Goal: Communication & Community: Connect with others

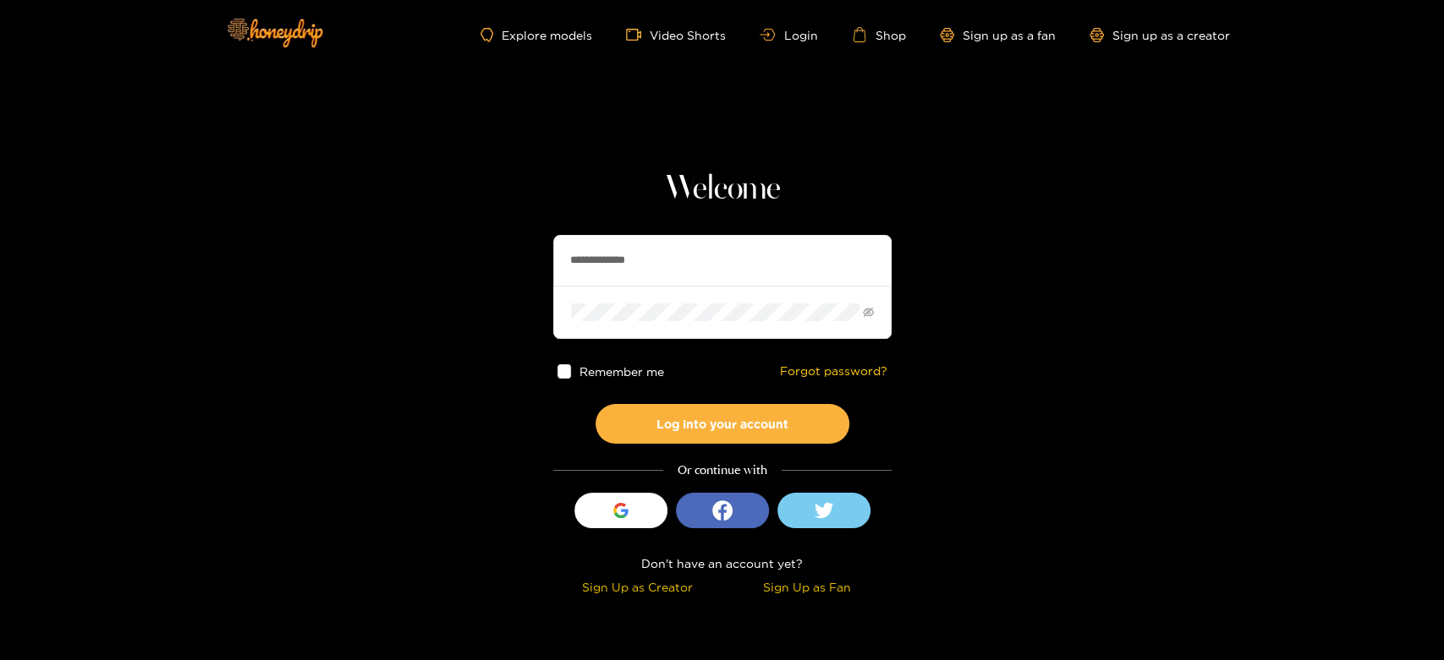
drag, startPoint x: 710, startPoint y: 267, endPoint x: 454, endPoint y: 244, distance: 257.2
click at [454, 244] on section "**********" at bounding box center [722, 300] width 1444 height 601
paste input "text"
type input "*********"
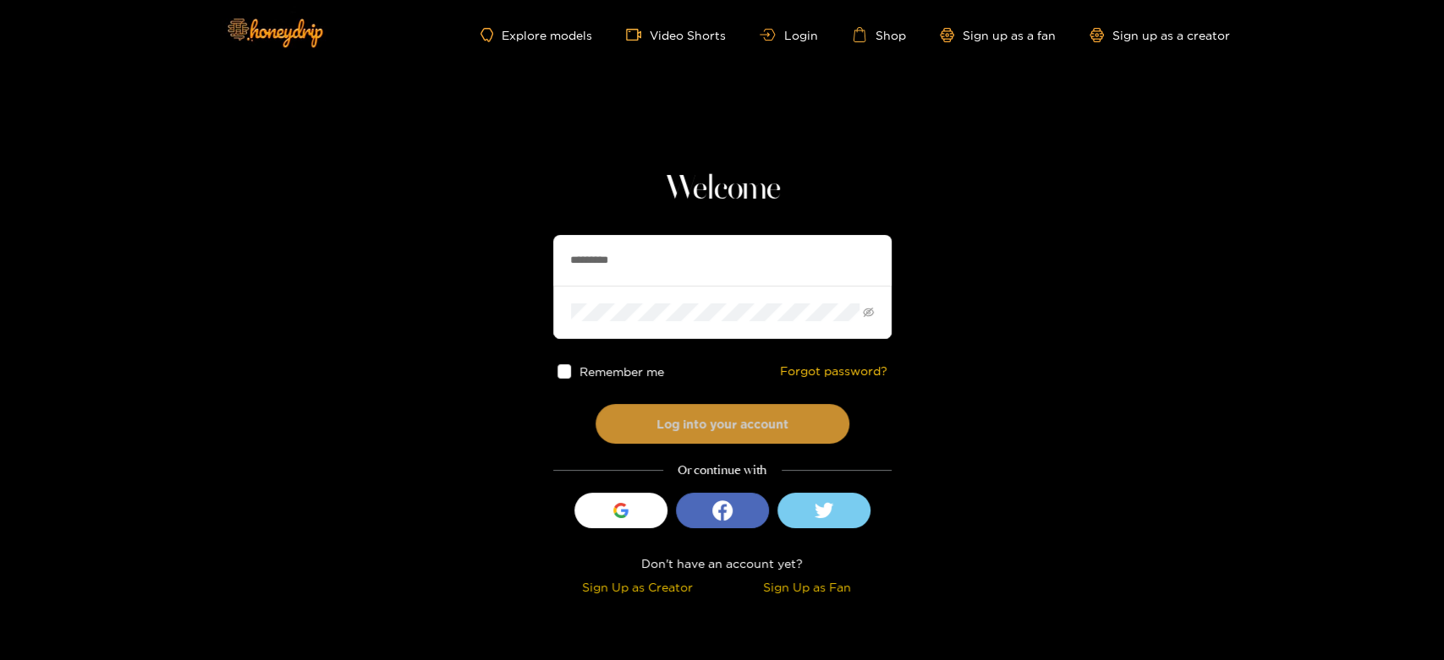
click at [700, 415] on button "Log into your account" at bounding box center [722, 424] width 254 height 40
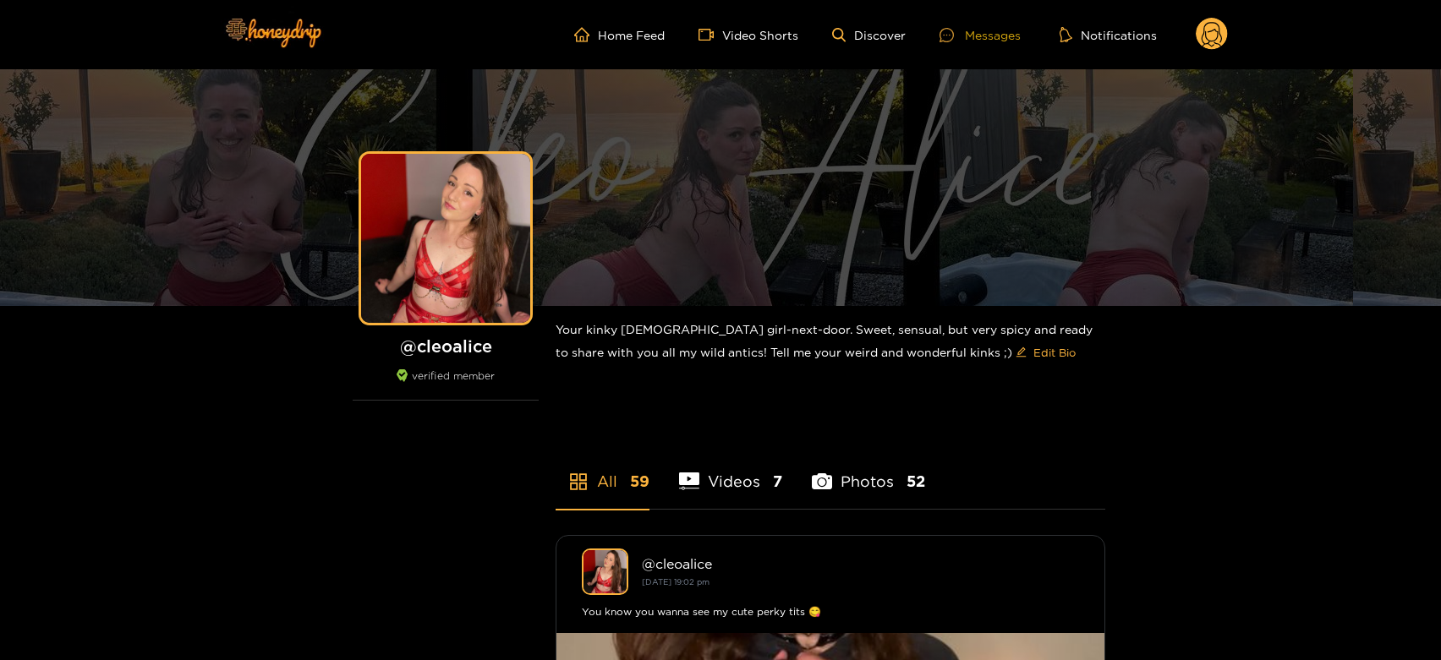
click at [989, 28] on div "Messages" at bounding box center [980, 34] width 81 height 19
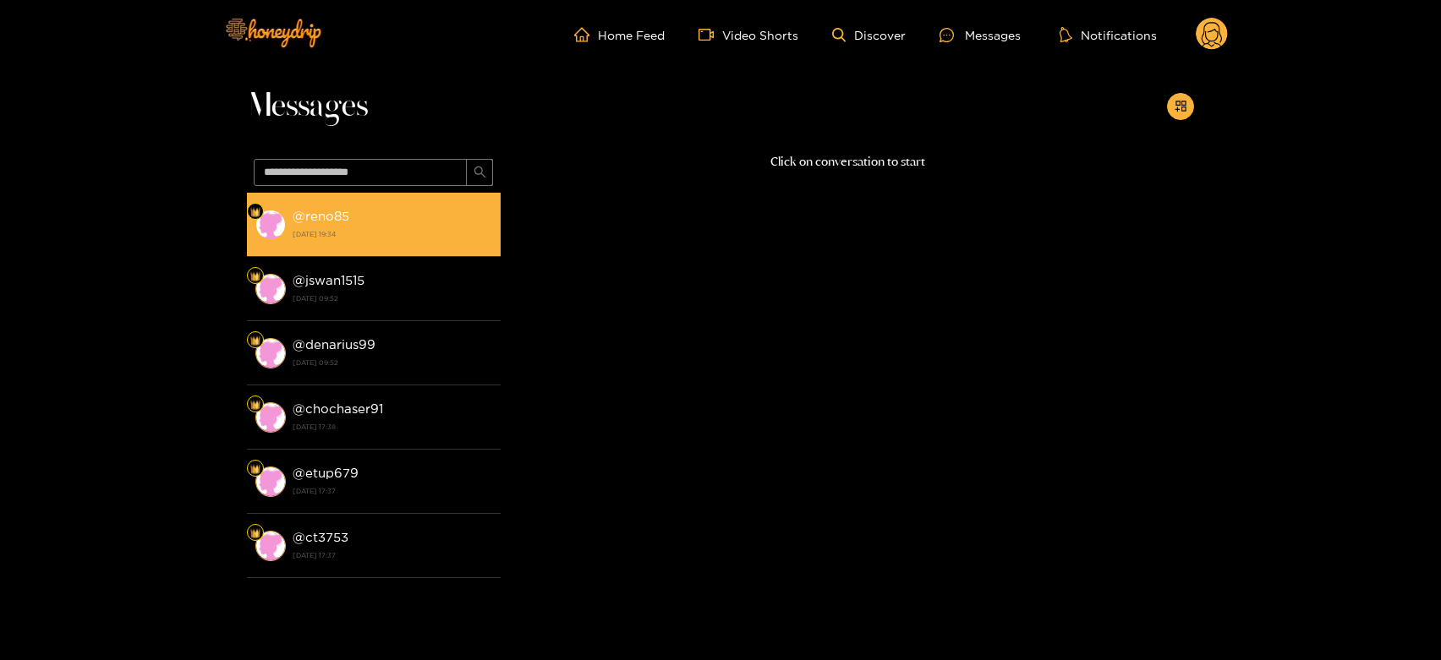
click at [426, 238] on strong "[DATE] 19:34" at bounding box center [393, 234] width 200 height 15
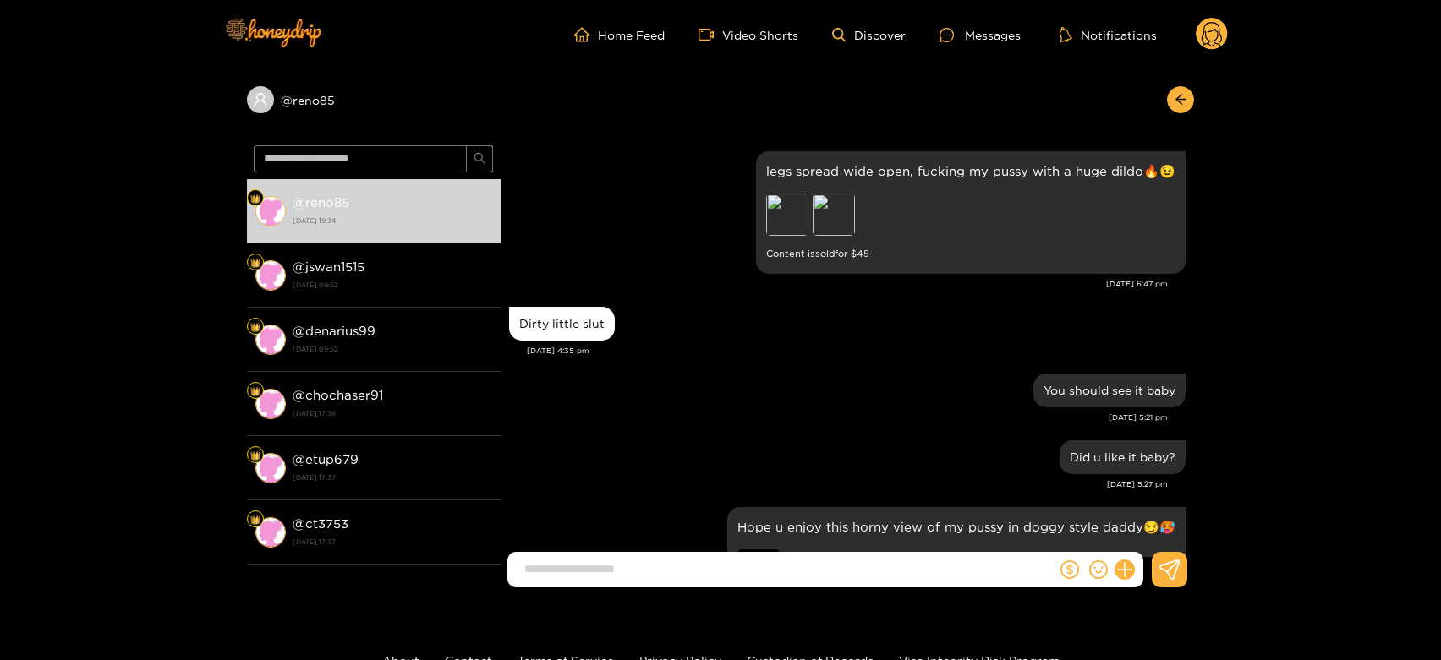
scroll to position [3194, 0]
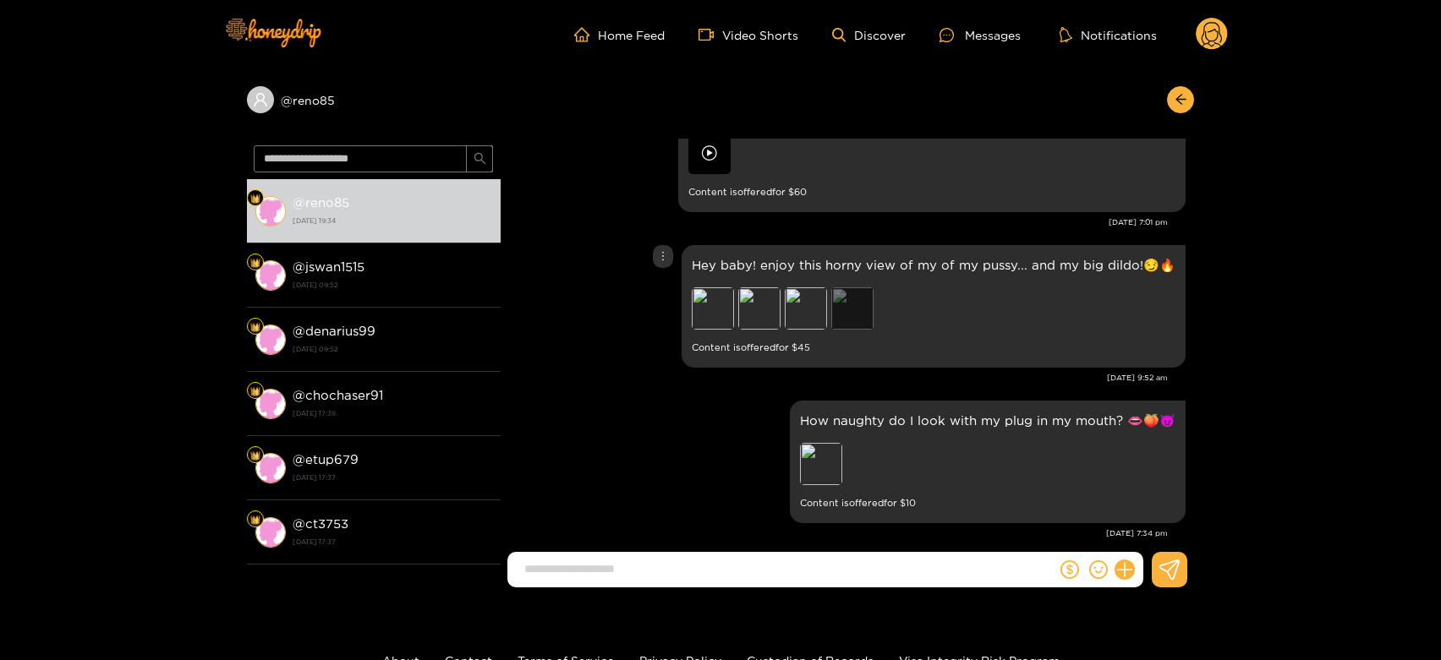
click at [873, 301] on div "Preview" at bounding box center [852, 309] width 42 height 42
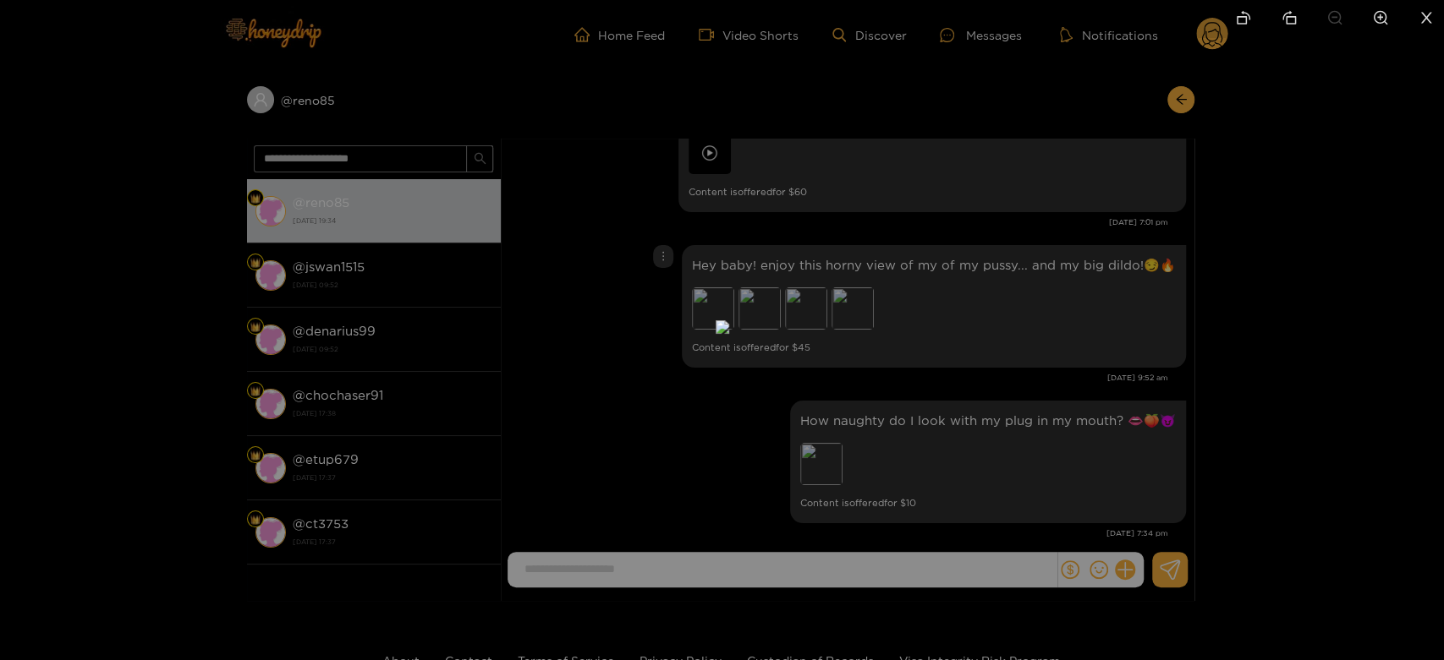
click at [1049, 335] on div at bounding box center [722, 330] width 1444 height 660
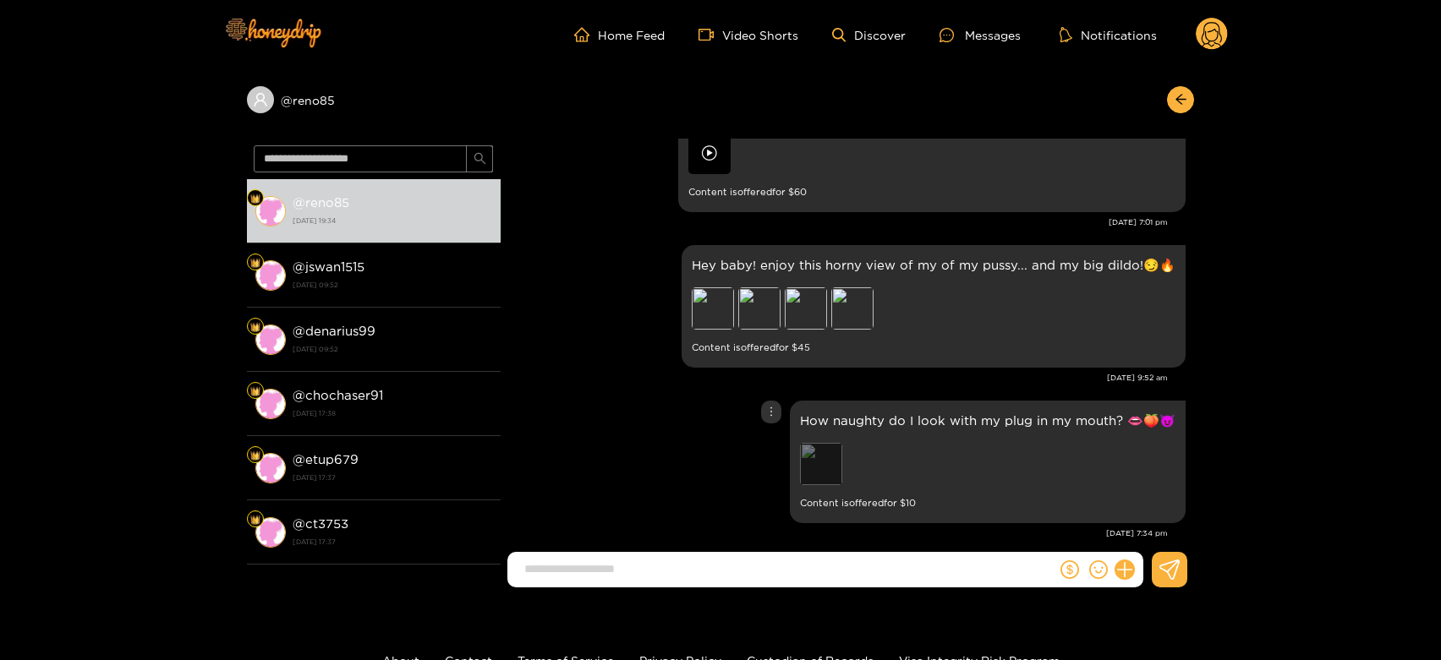
click at [824, 446] on div "Preview" at bounding box center [821, 464] width 42 height 42
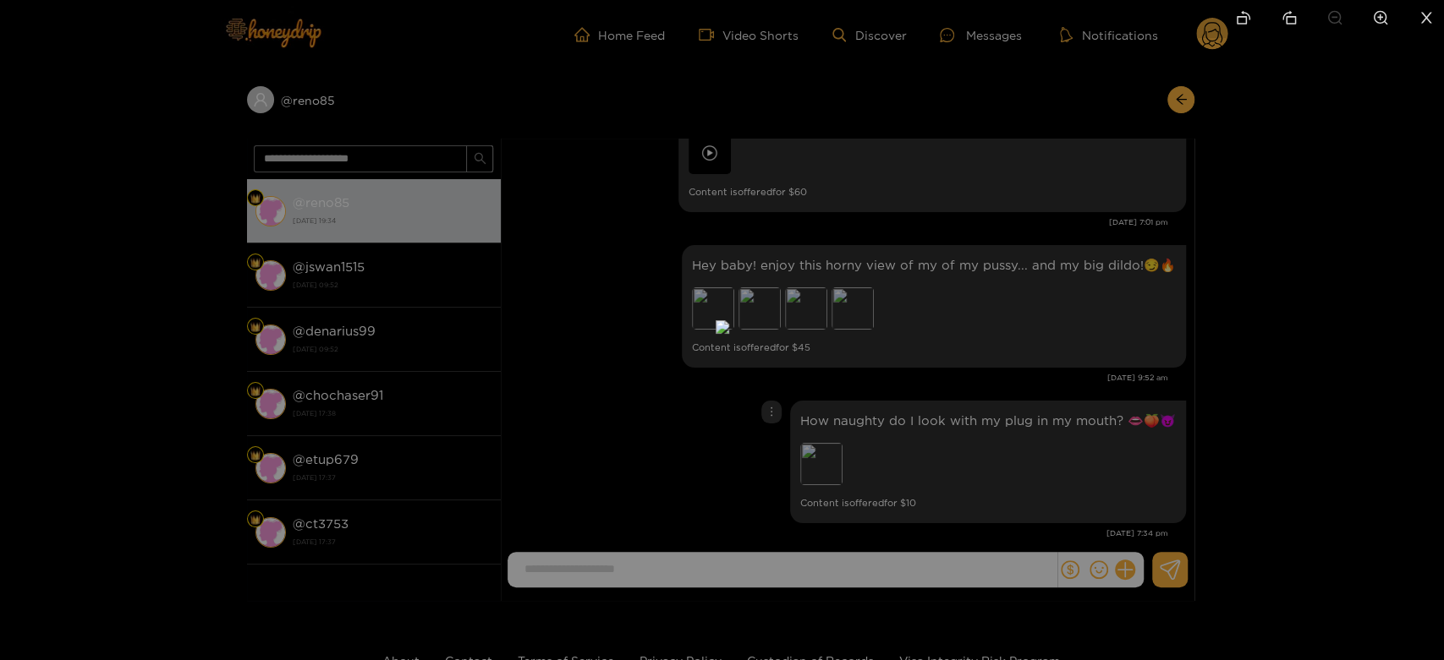
click at [1108, 404] on div at bounding box center [722, 330] width 1444 height 660
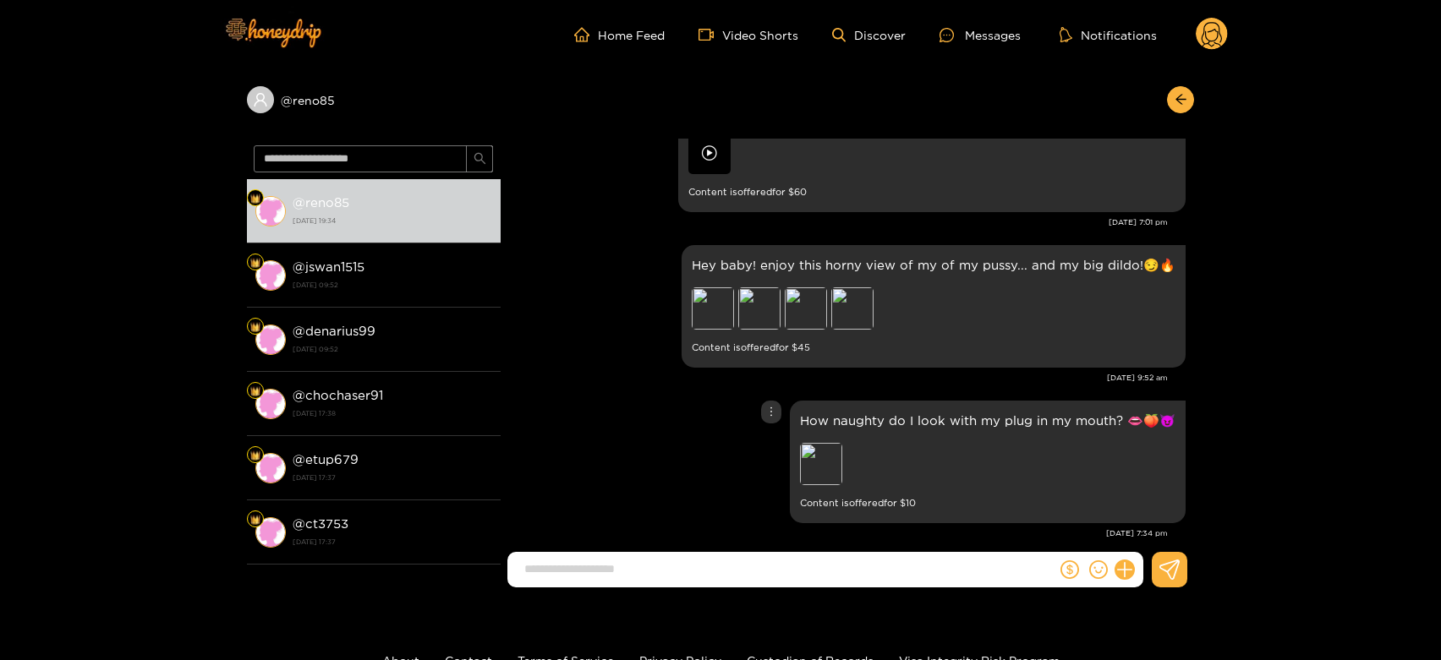
scroll to position [3100, 0]
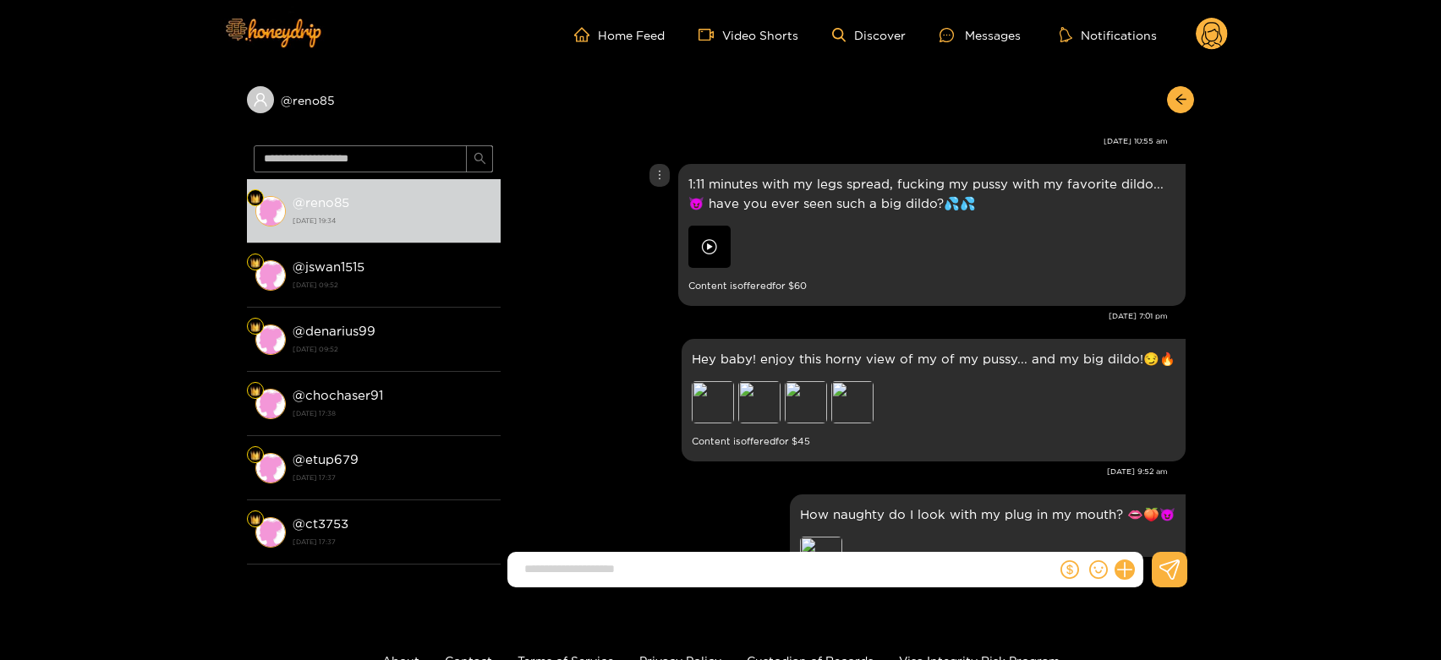
click at [701, 235] on img at bounding box center [709, 247] width 42 height 42
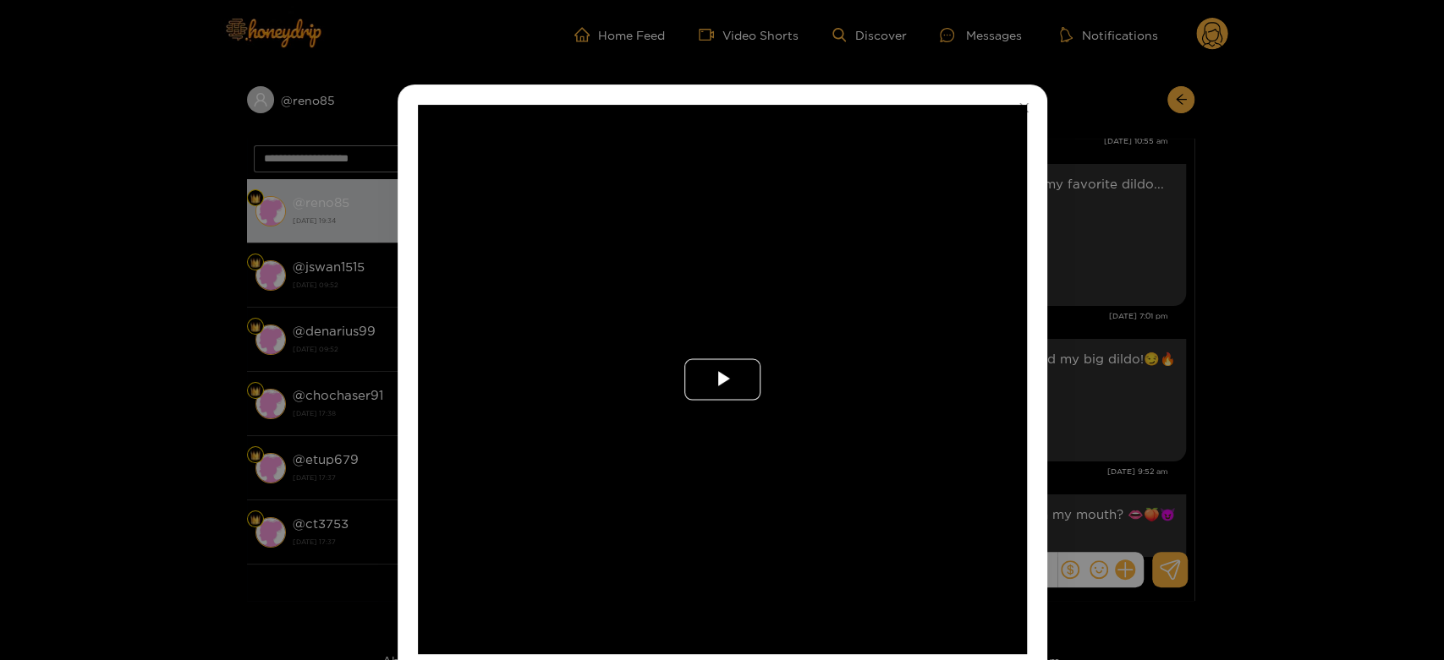
click at [695, 399] on button "Play Video" at bounding box center [722, 379] width 76 height 41
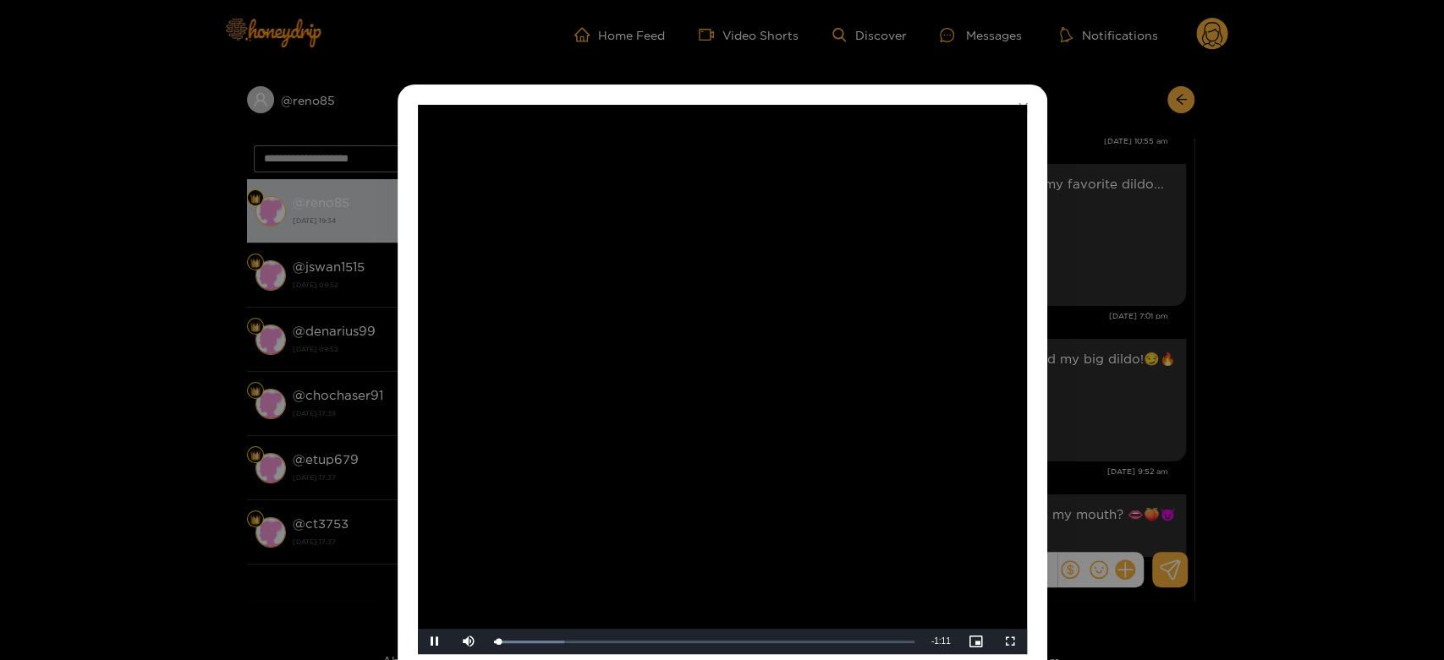
click at [695, 399] on video "Video Player" at bounding box center [722, 380] width 609 height 550
click at [1214, 354] on div "**********" at bounding box center [722, 330] width 1444 height 660
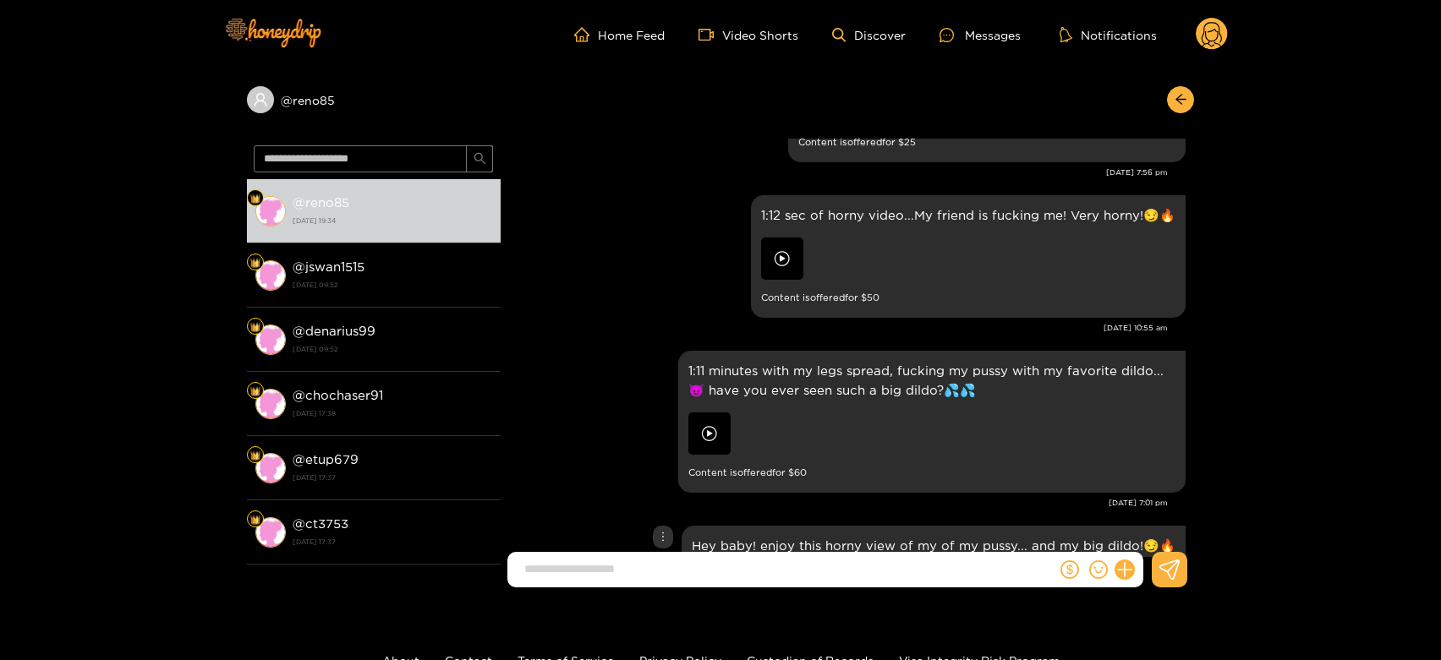
scroll to position [2912, 0]
click at [783, 238] on img at bounding box center [782, 259] width 42 height 42
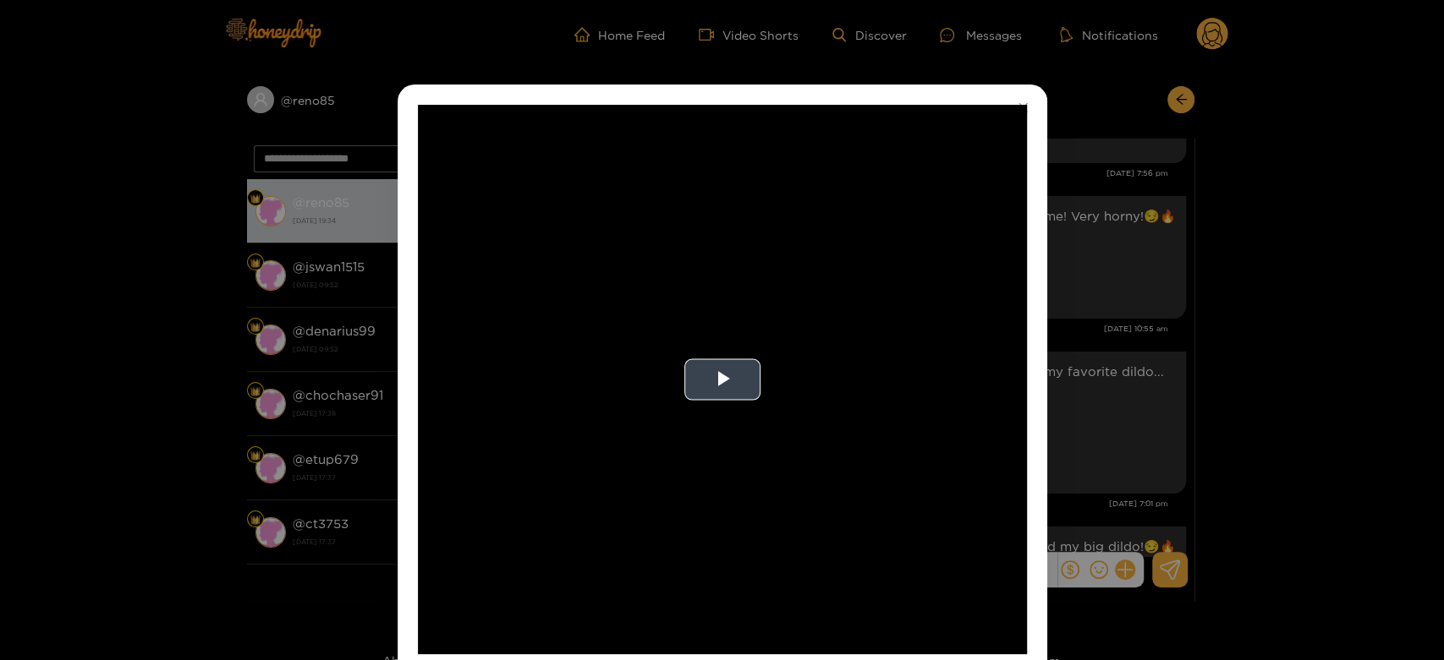
click at [756, 302] on video "Video Player" at bounding box center [722, 380] width 609 height 550
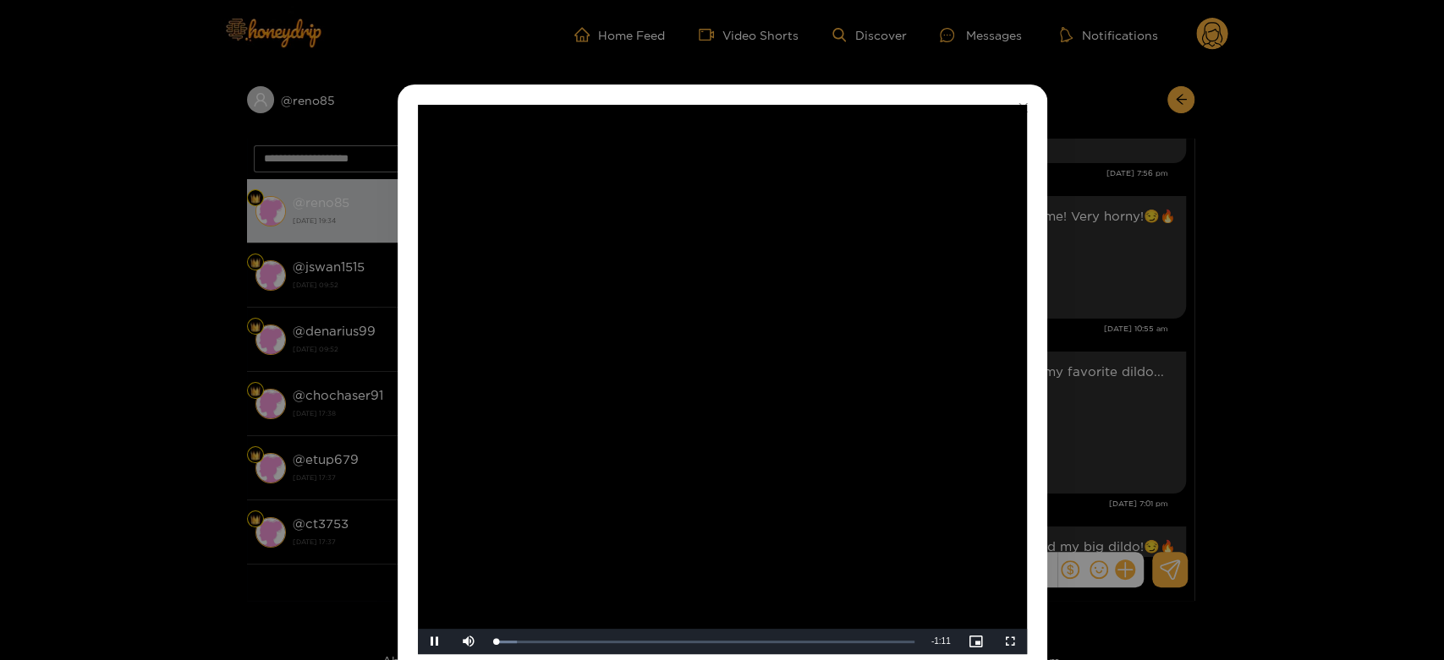
click at [756, 302] on video "Video Player" at bounding box center [722, 380] width 609 height 550
click at [1168, 343] on div "**********" at bounding box center [722, 330] width 1444 height 660
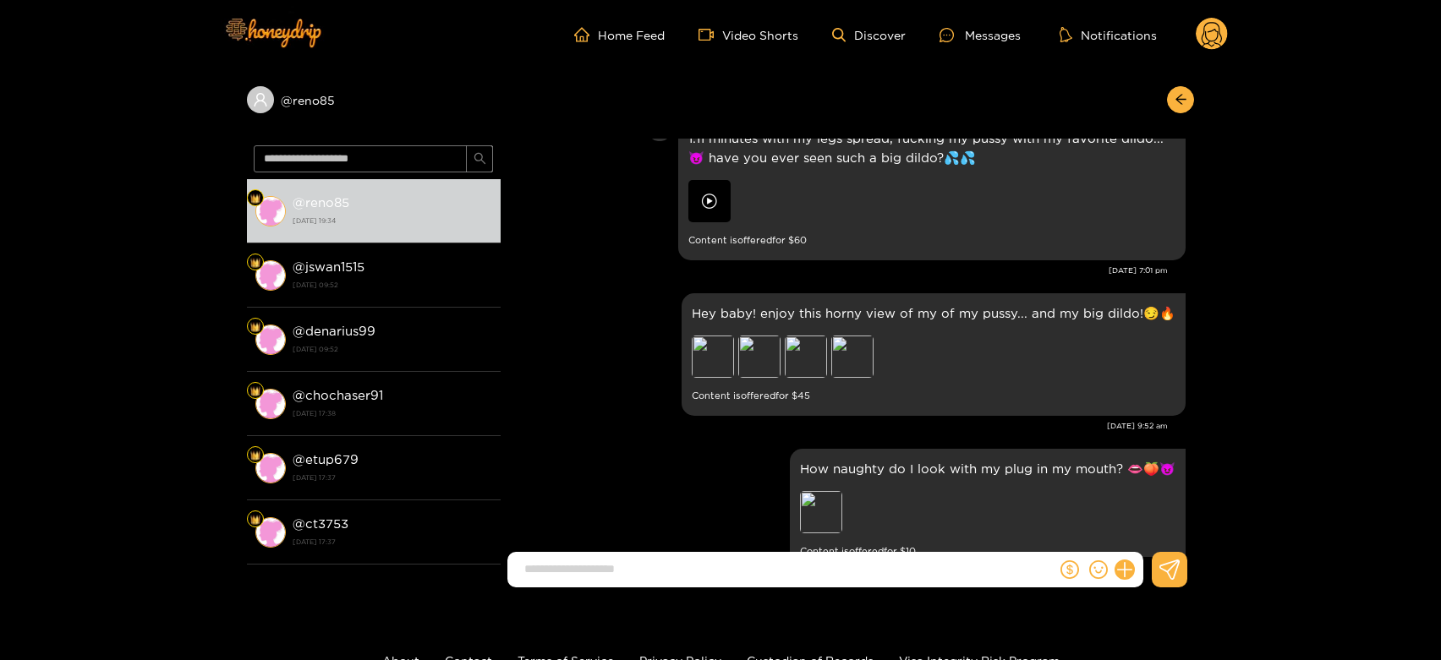
scroll to position [3194, 0]
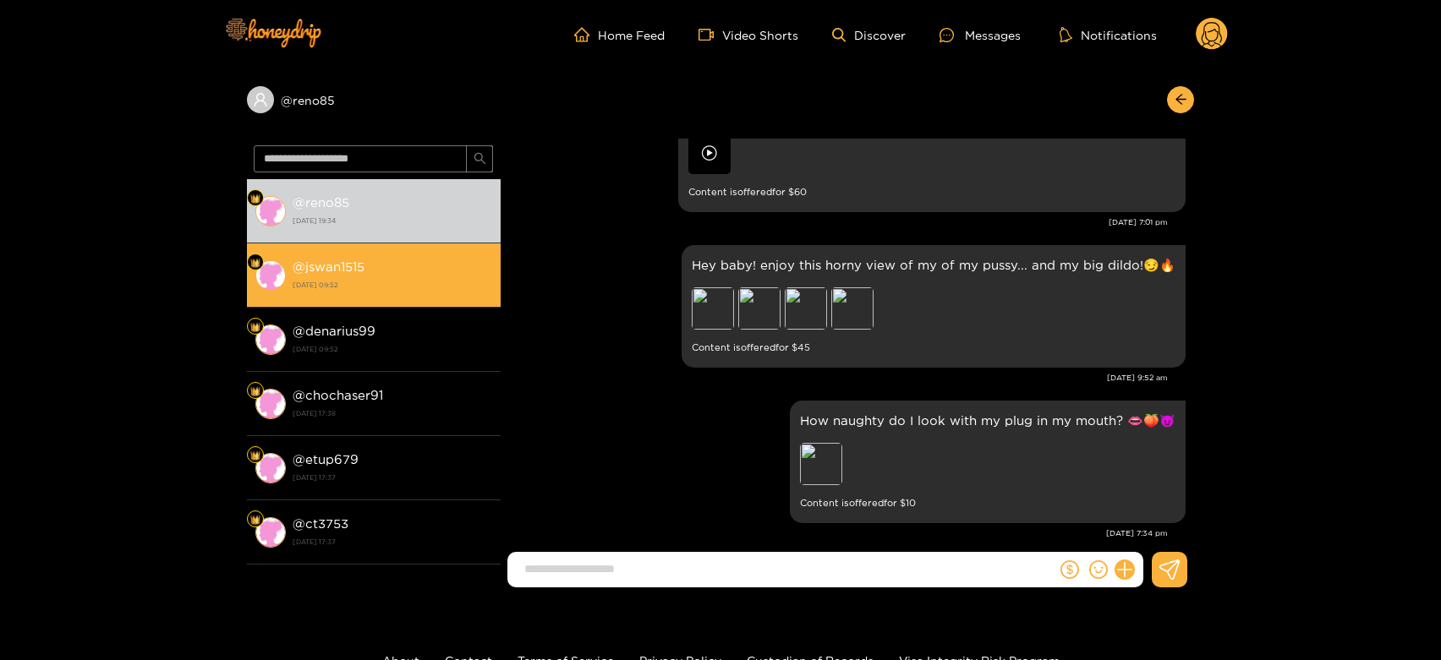
click at [379, 266] on div "@ jswan1515 [DATE] 09:52" at bounding box center [393, 275] width 200 height 38
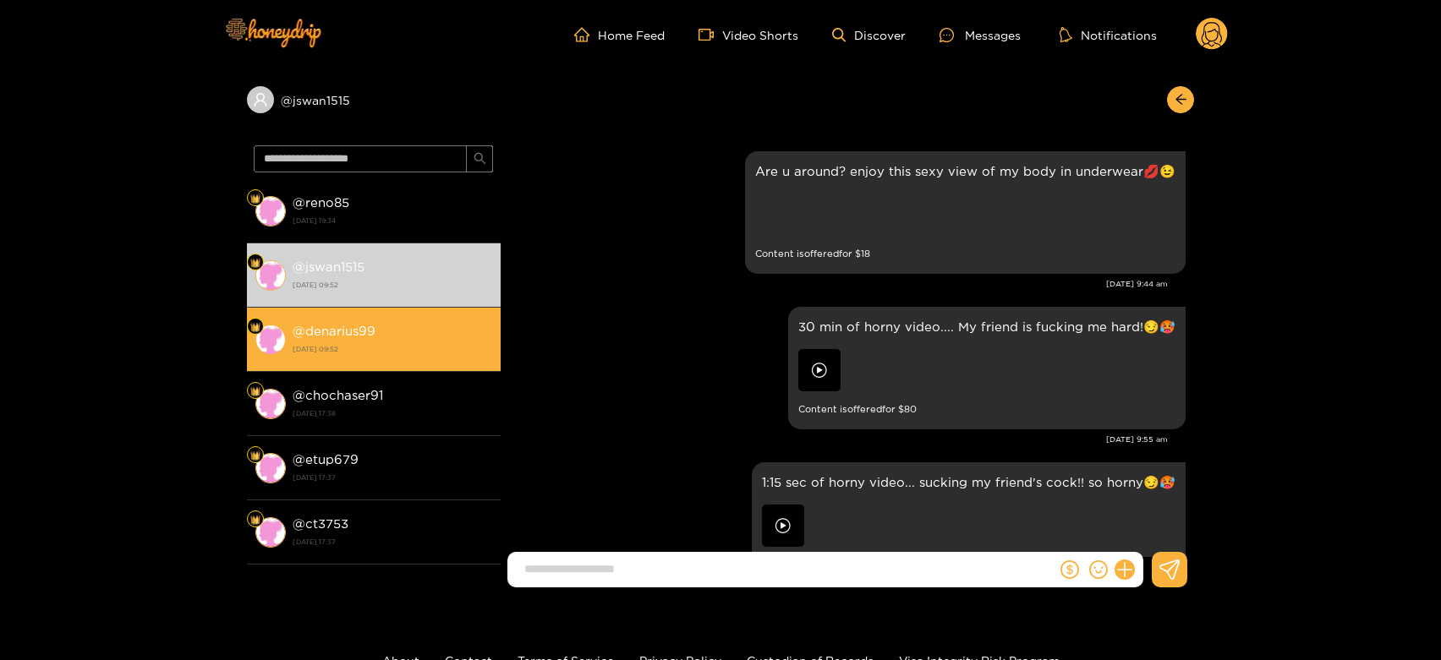
scroll to position [3620, 0]
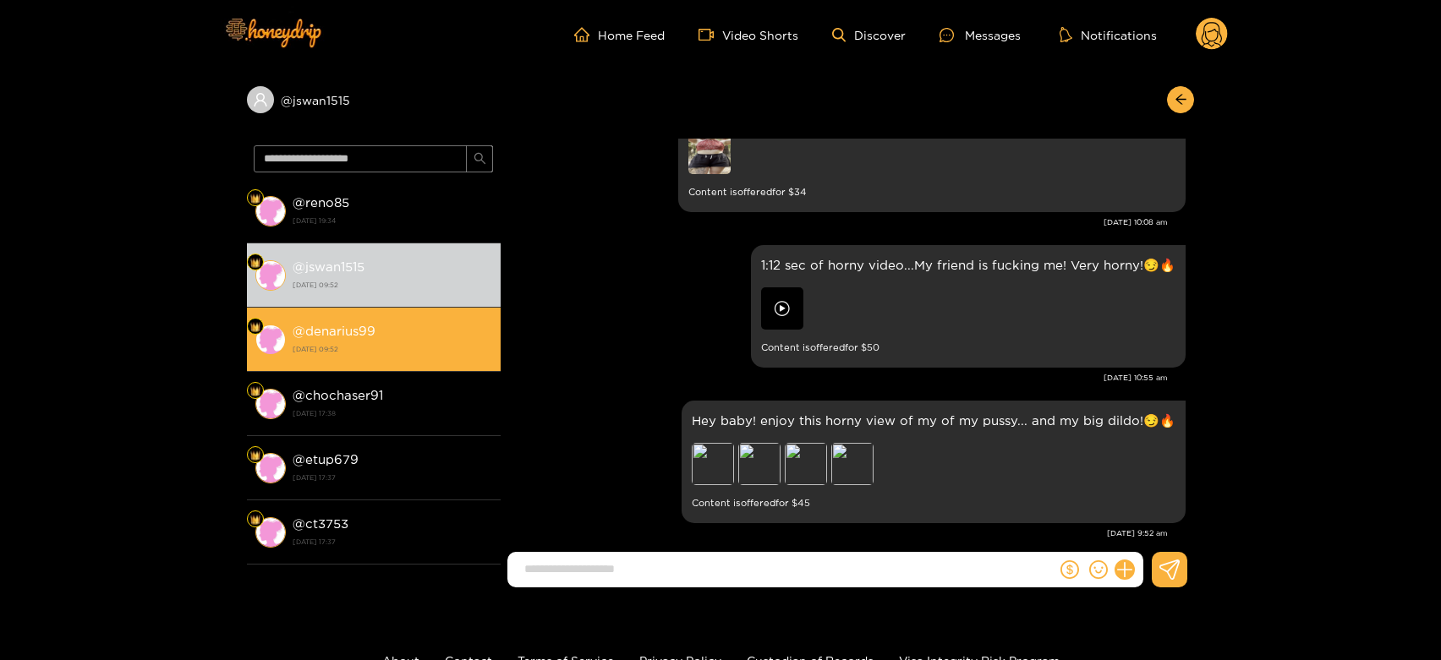
click at [401, 335] on div "@ denarius99 [DATE] 09:52" at bounding box center [393, 340] width 200 height 38
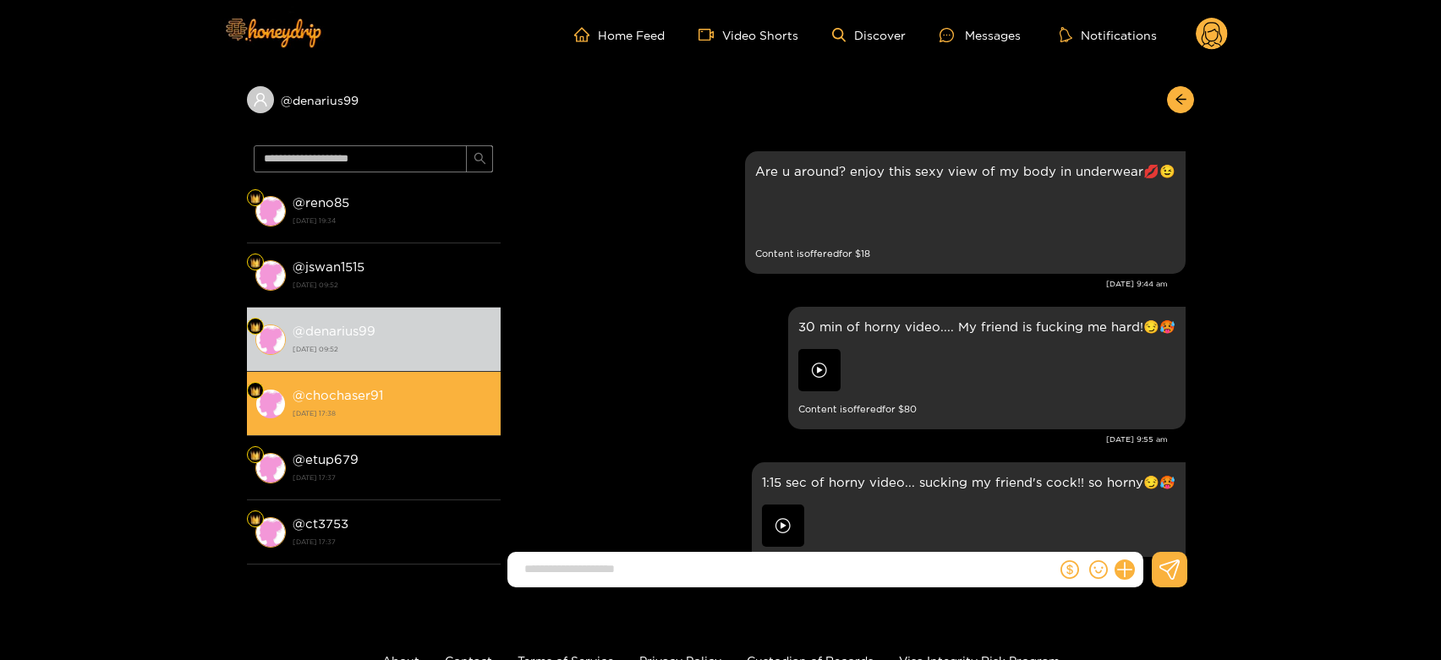
scroll to position [3620, 0]
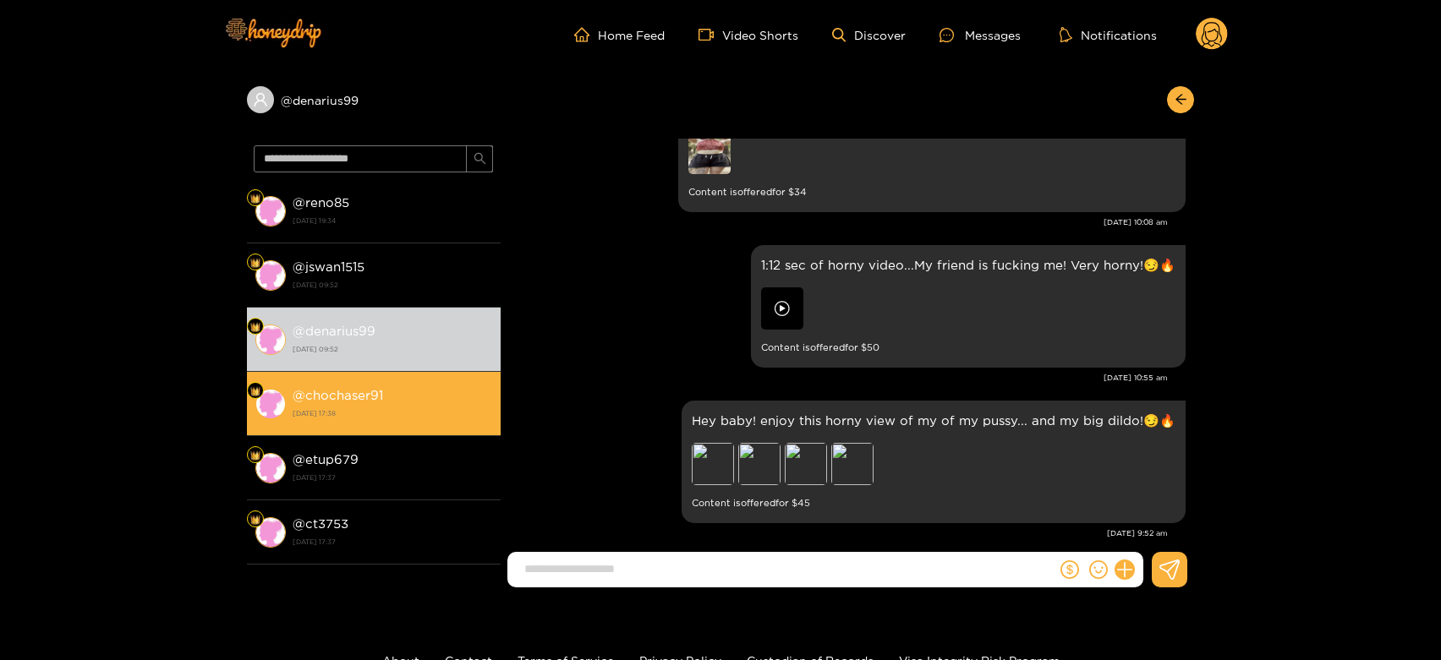
click at [386, 422] on div "@ chochaser91 [DATE] 17:38" at bounding box center [393, 404] width 200 height 38
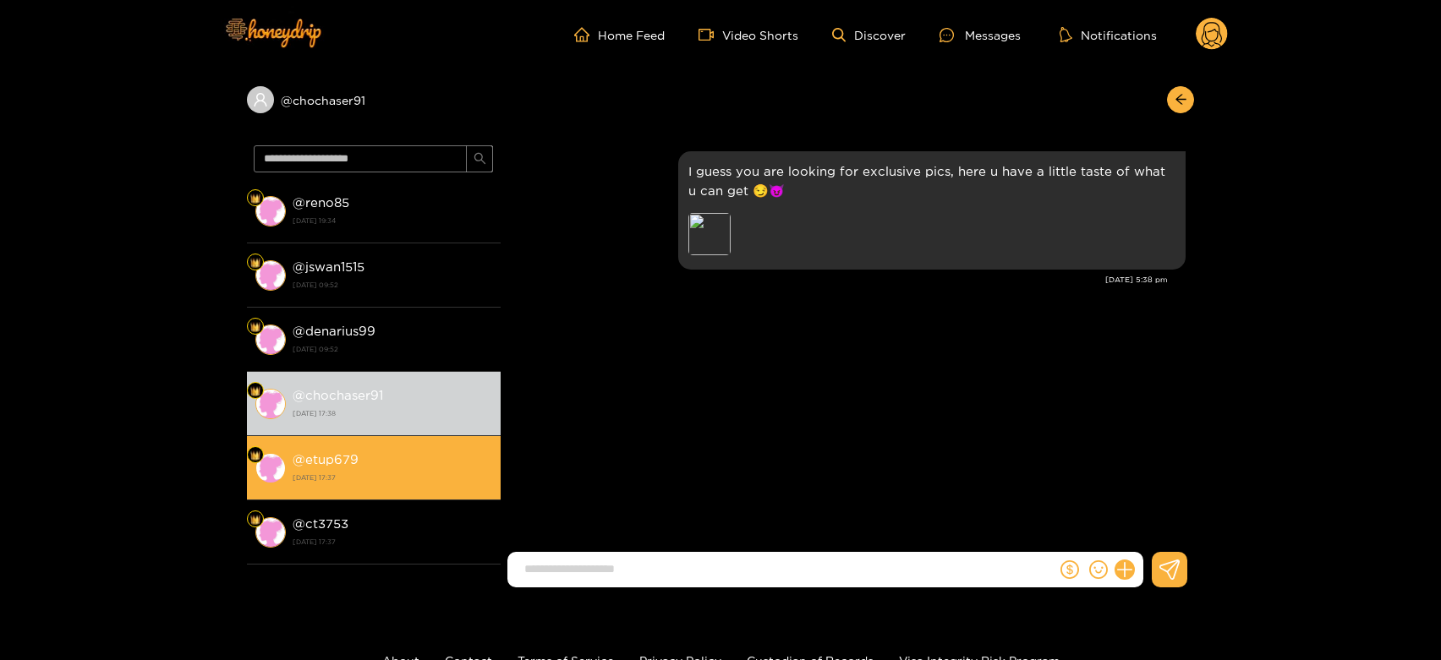
click at [357, 470] on strong "[DATE] 17:37" at bounding box center [393, 477] width 200 height 15
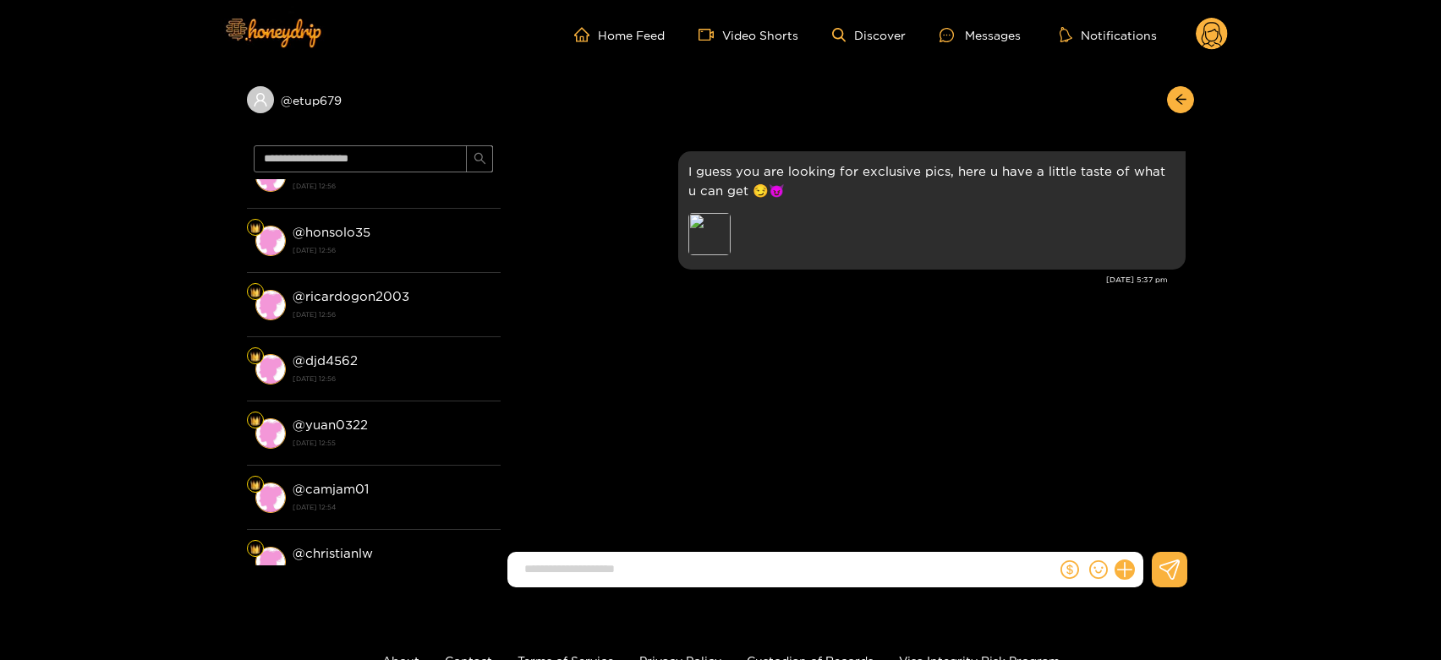
scroll to position [1218, 0]
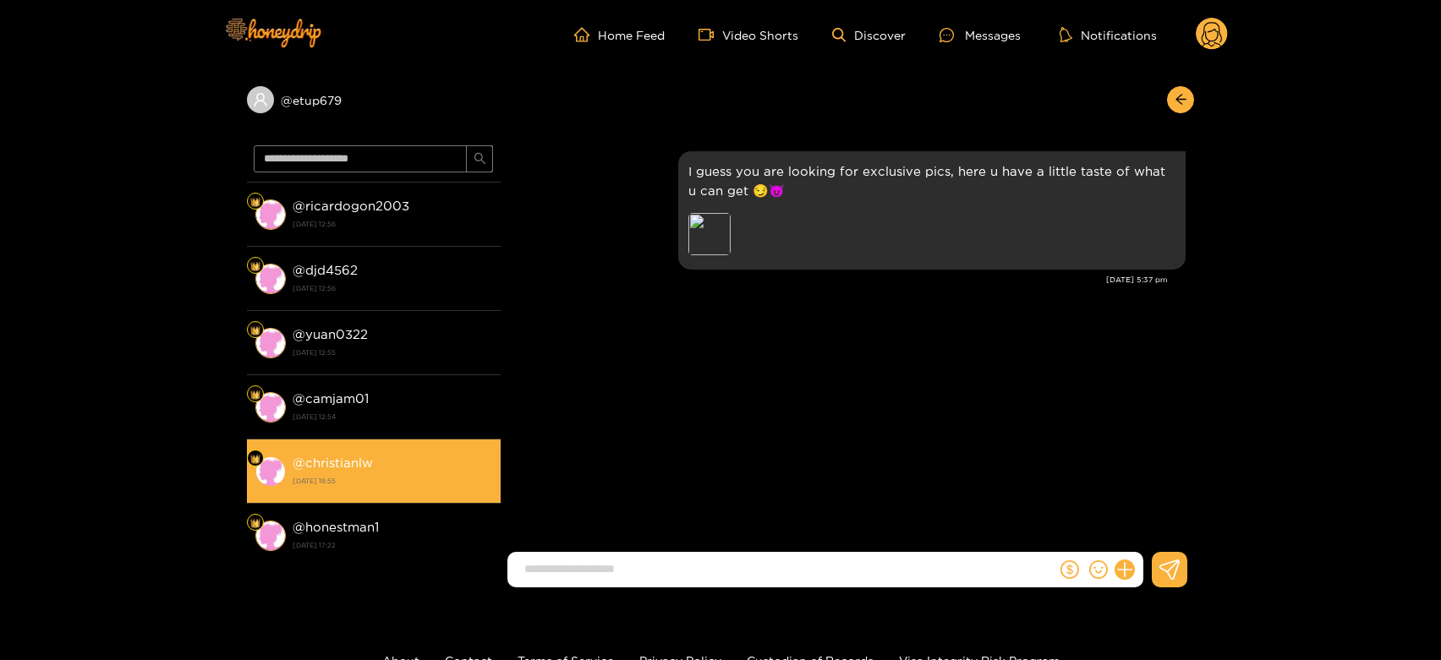
click at [359, 460] on strong "@ christianlw" at bounding box center [333, 463] width 80 height 14
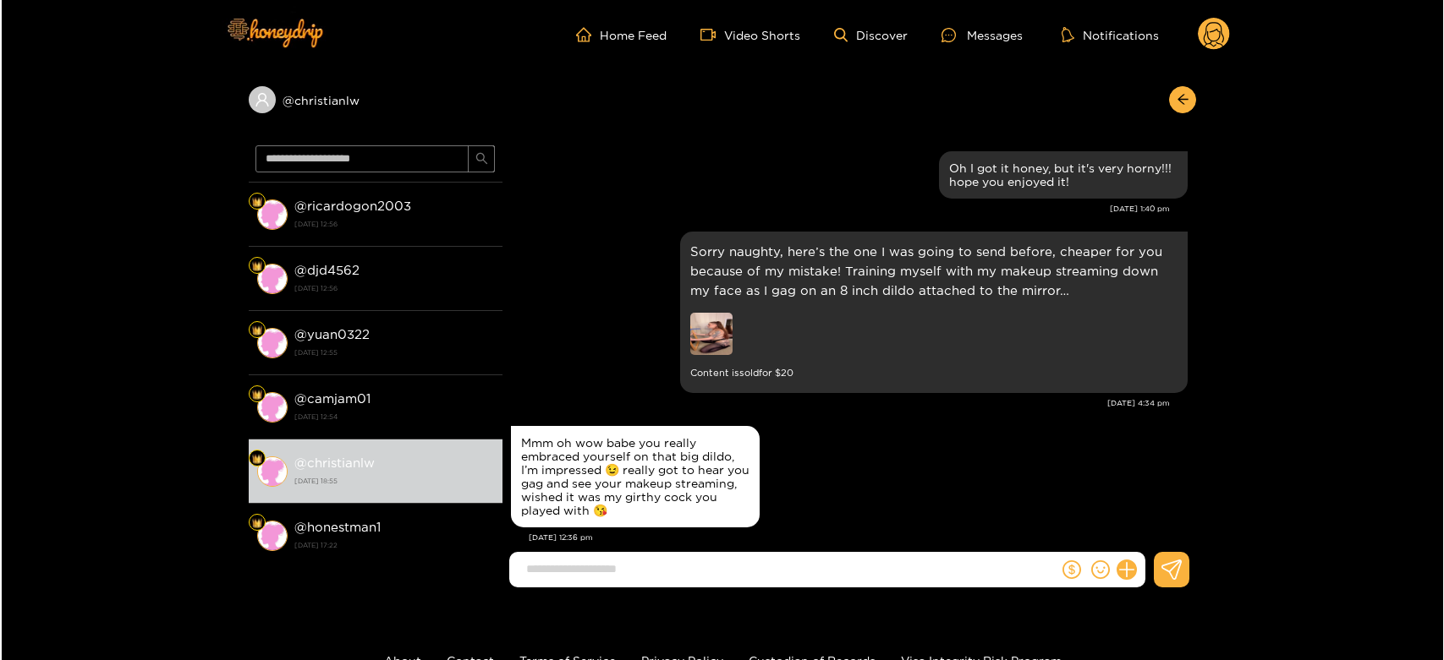
scroll to position [2446, 0]
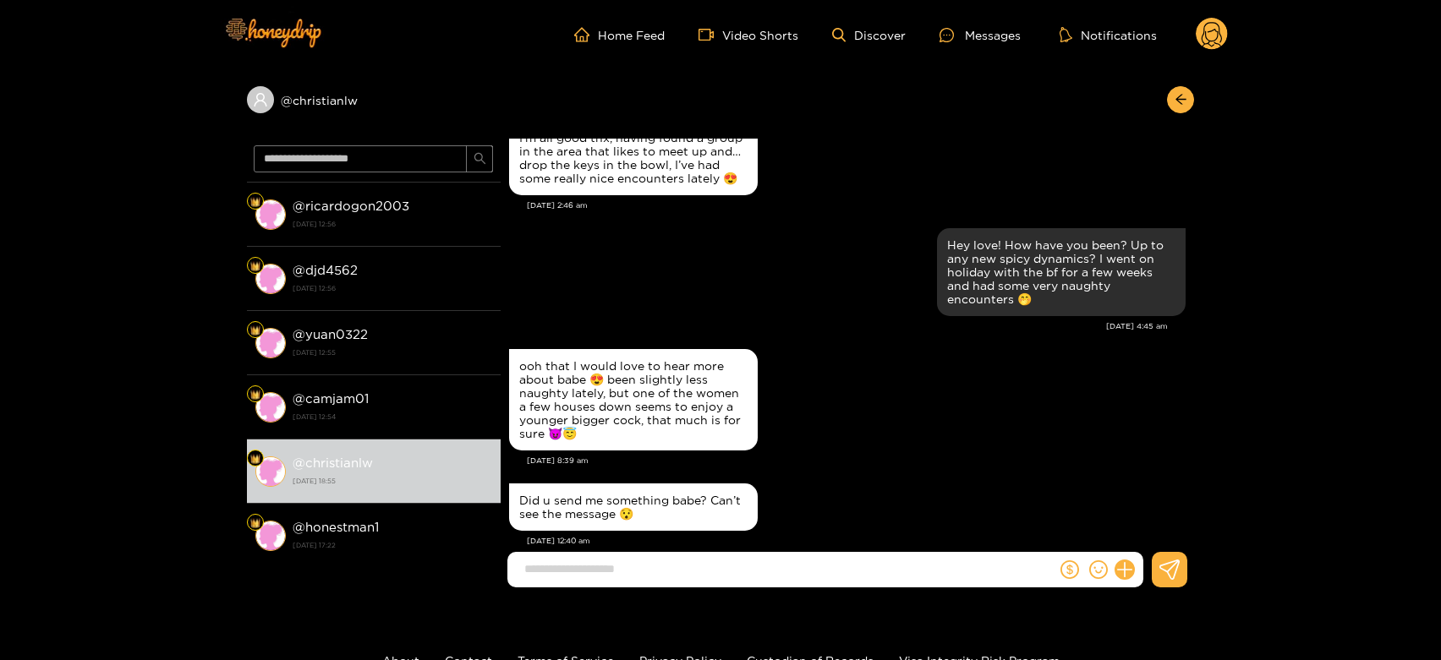
click at [1214, 31] on circle at bounding box center [1212, 34] width 32 height 32
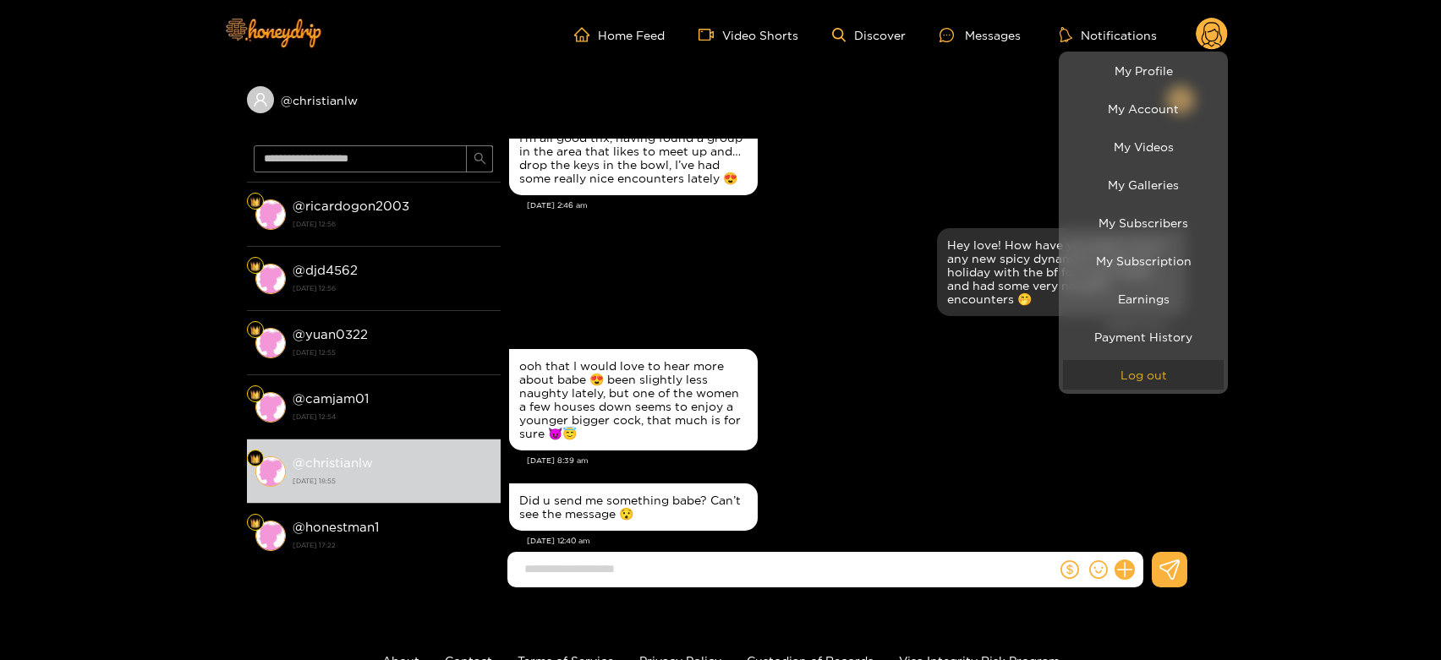
click at [1126, 374] on button "Log out" at bounding box center [1143, 375] width 161 height 30
